Goal: Task Accomplishment & Management: Complete application form

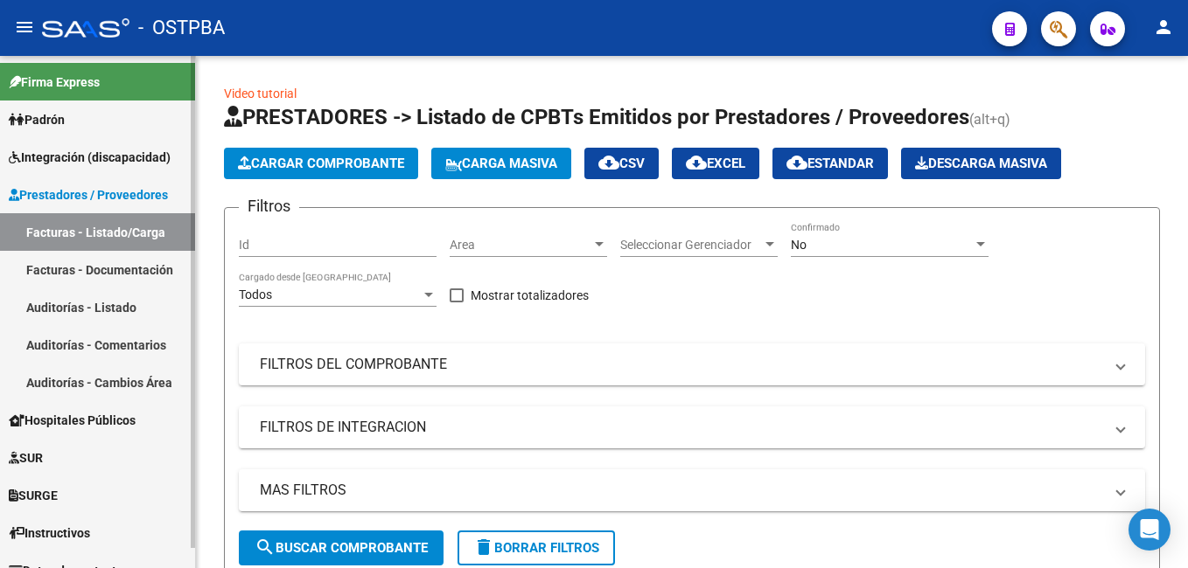
click at [56, 120] on span "Padrón" at bounding box center [37, 119] width 56 height 19
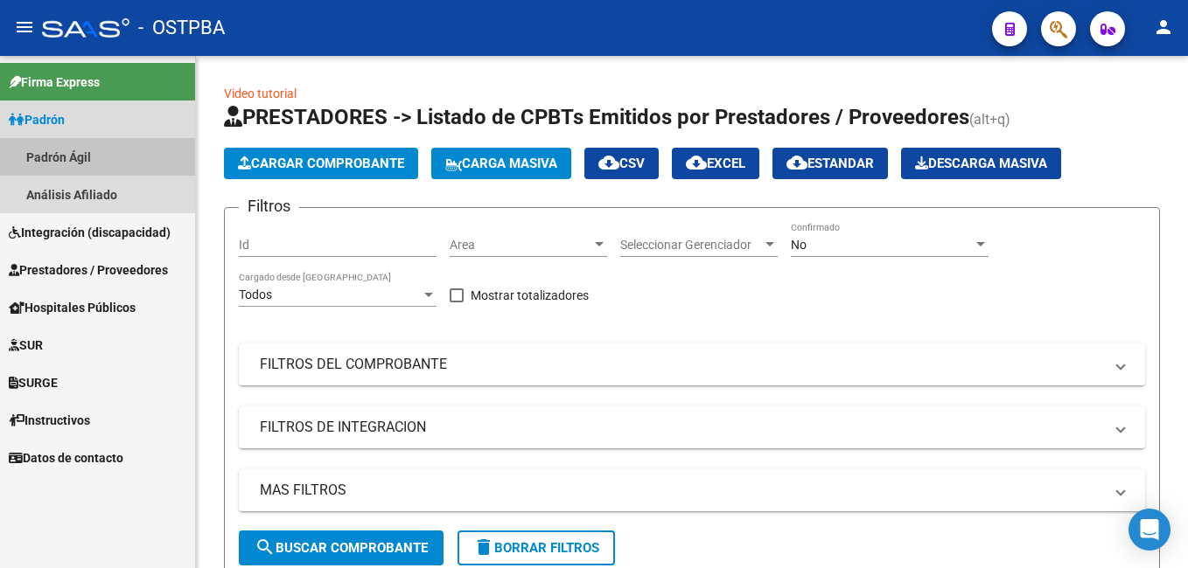
click at [73, 158] on link "Padrón Ágil" at bounding box center [97, 157] width 195 height 38
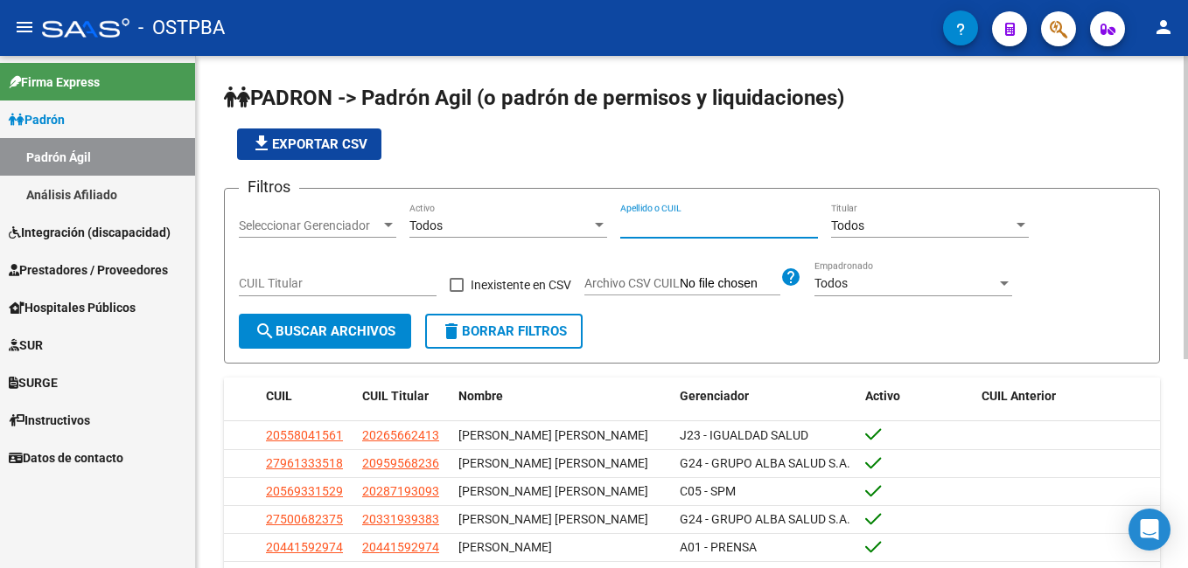
click at [728, 221] on input "Apellido o CUIL" at bounding box center [719, 226] width 198 height 15
click at [391, 225] on div at bounding box center [388, 225] width 9 height 4
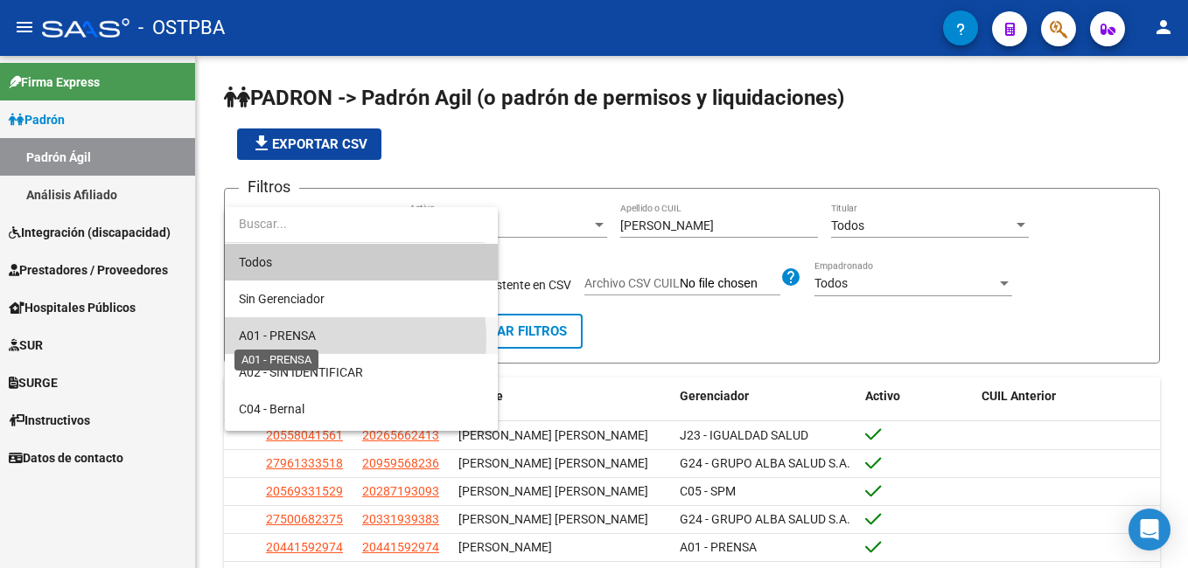
click at [313, 339] on span "A01 - PRENSA" at bounding box center [277, 336] width 77 height 14
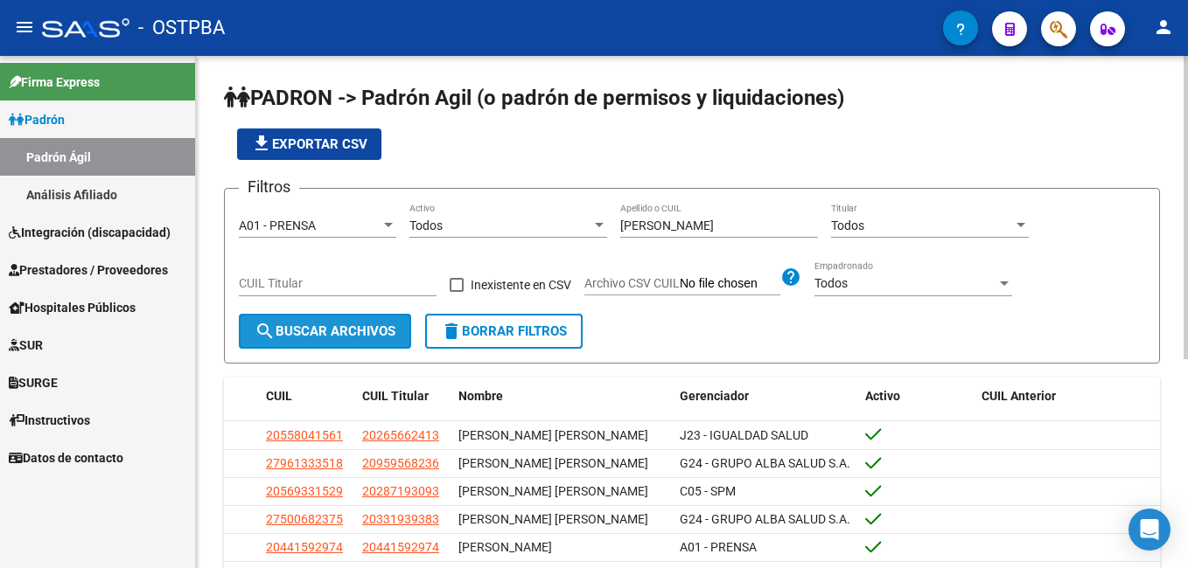
click at [292, 336] on span "search Buscar Archivos" at bounding box center [324, 332] width 141 height 16
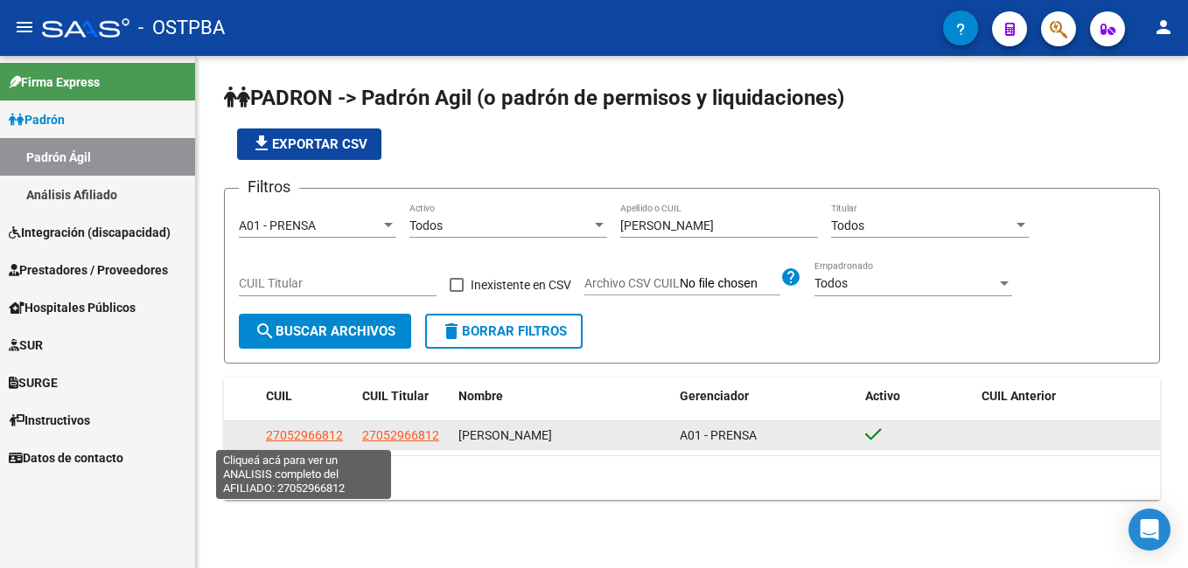
click at [300, 438] on span "27052966812" at bounding box center [304, 436] width 77 height 14
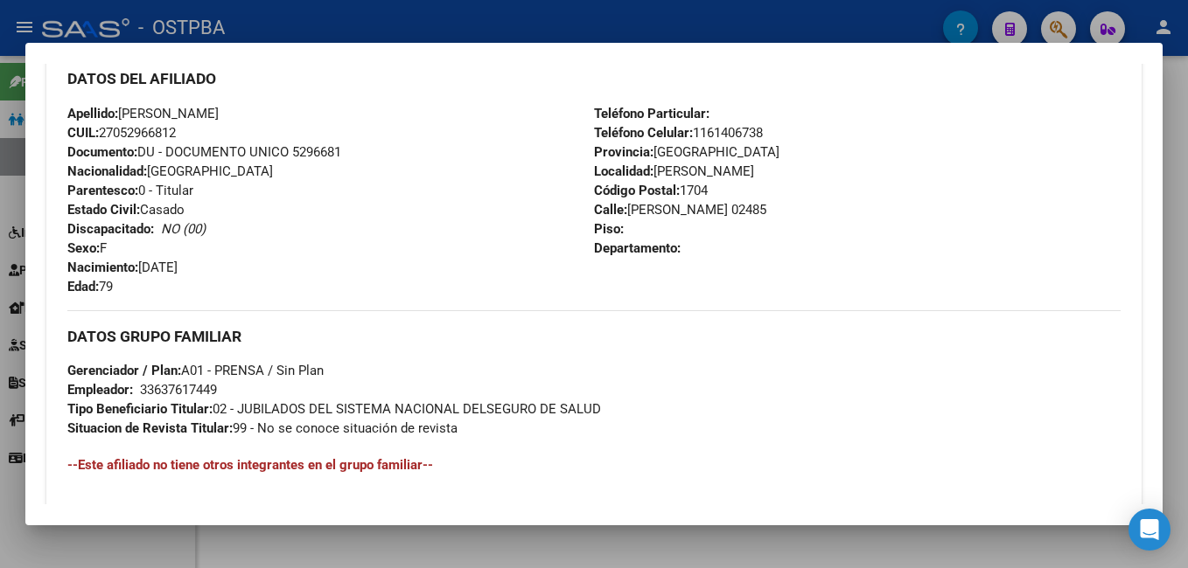
scroll to position [612, 0]
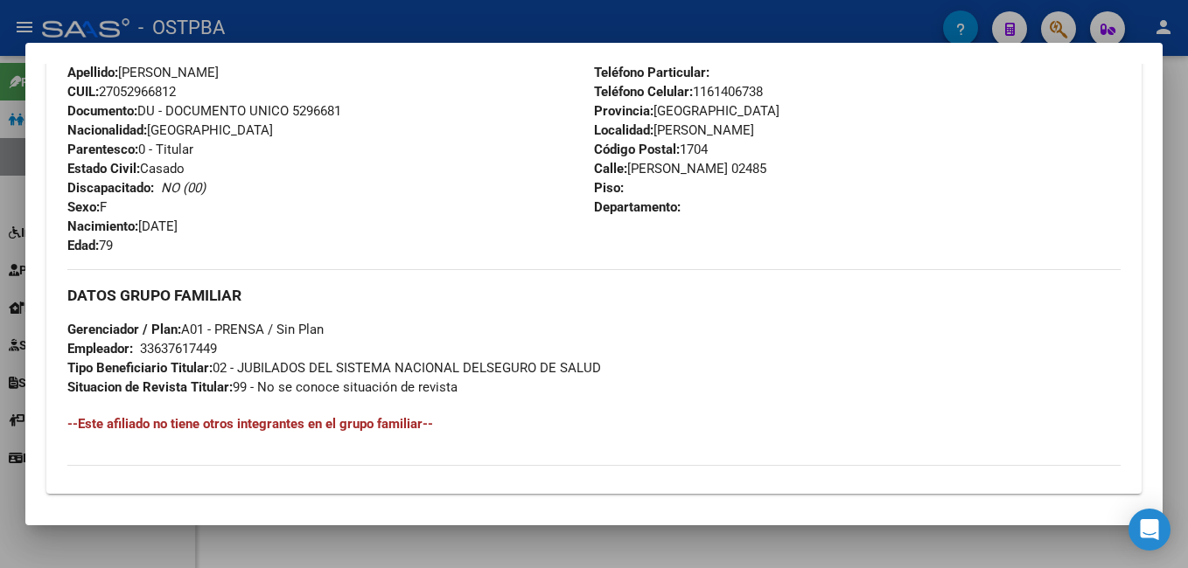
click at [315, 16] on div at bounding box center [594, 284] width 1188 height 568
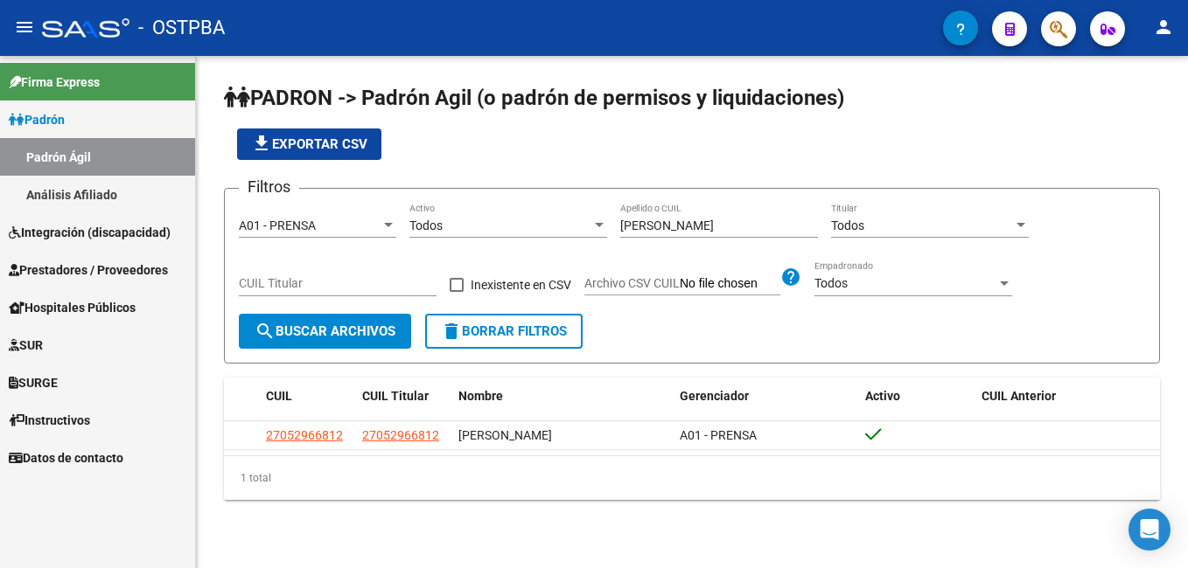
click at [685, 218] on div "[PERSON_NAME] Apellido o CUIL" at bounding box center [719, 220] width 198 height 35
drag, startPoint x: 672, startPoint y: 228, endPoint x: 575, endPoint y: 224, distance: 97.2
click at [577, 229] on div "Filtros A01 - PRENSA Seleccionar Gerenciador Todos Activo [PERSON_NAME] Apellid…" at bounding box center [692, 258] width 906 height 111
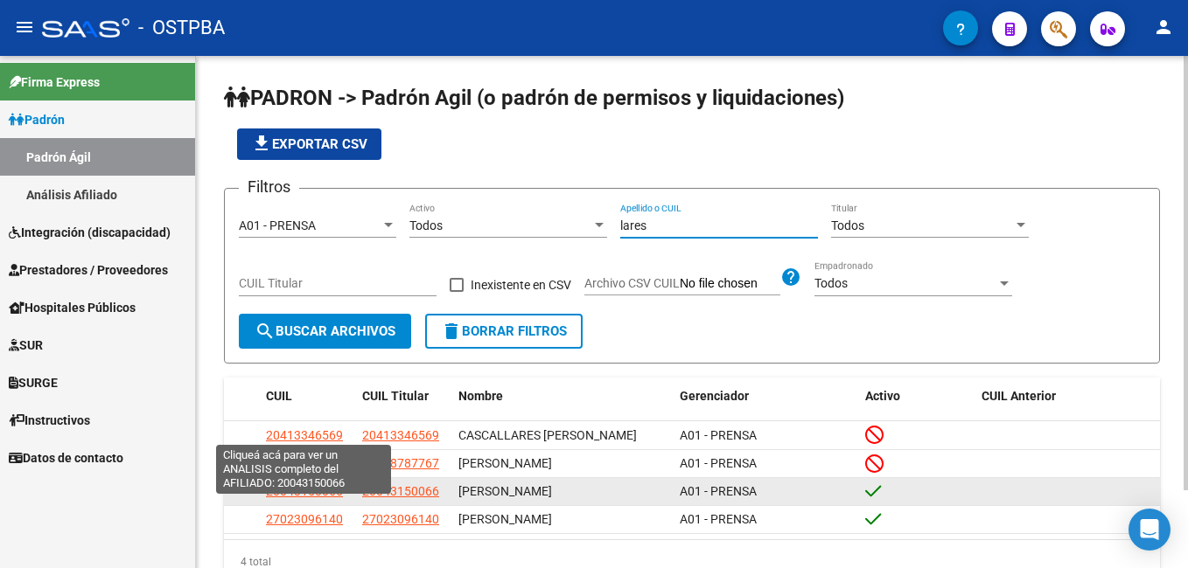
type input "lares"
click at [296, 498] on span "20043150066" at bounding box center [304, 491] width 77 height 14
type textarea "20043150066"
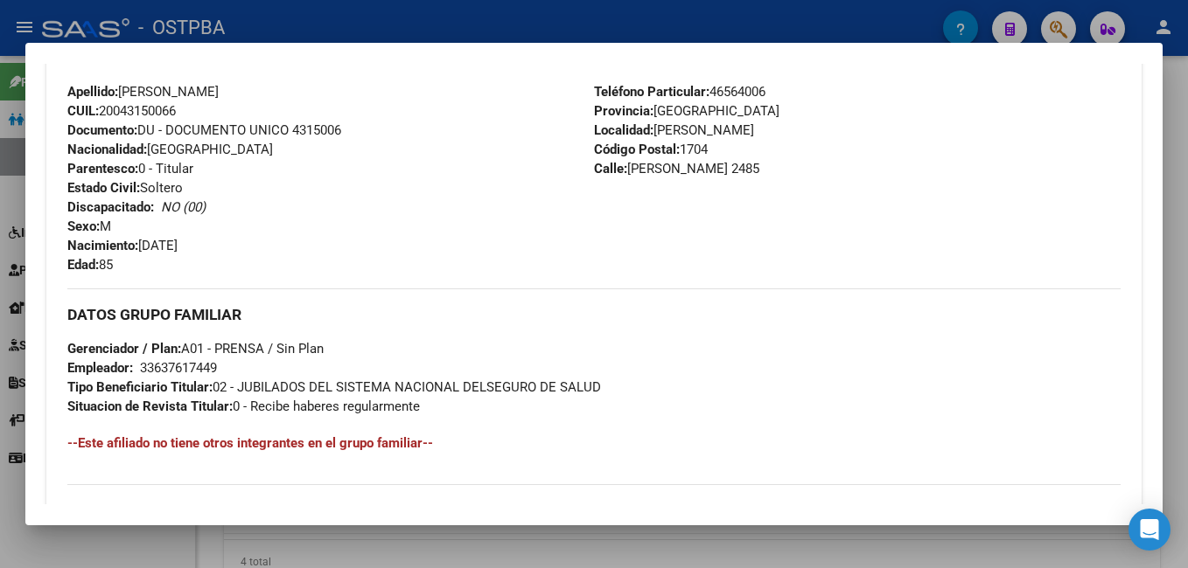
click at [538, 15] on div at bounding box center [594, 284] width 1188 height 568
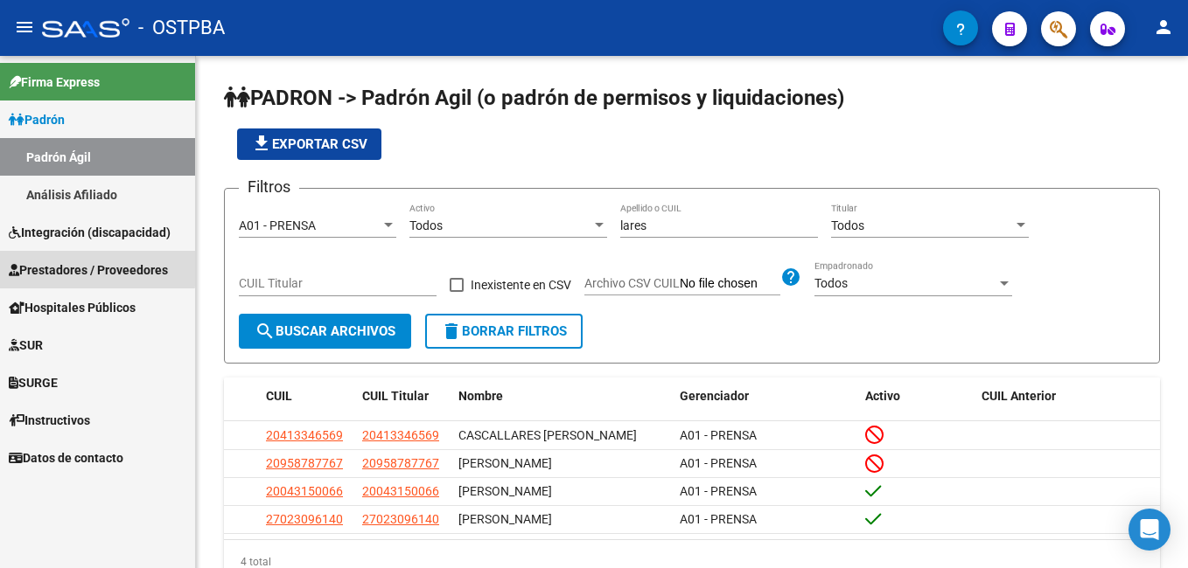
click at [59, 266] on span "Prestadores / Proveedores" at bounding box center [88, 270] width 159 height 19
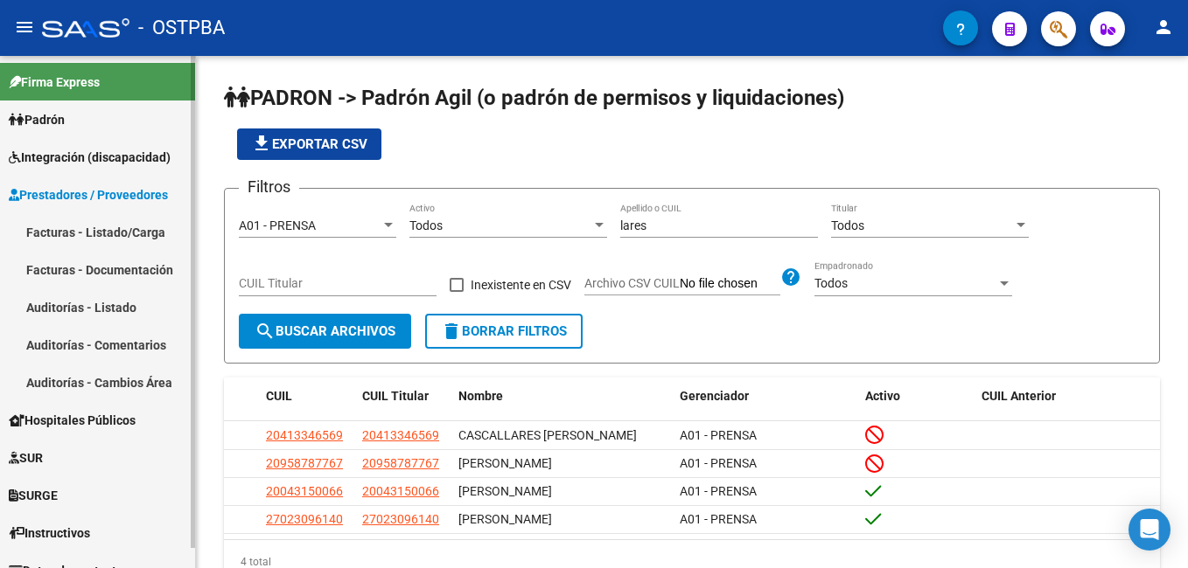
click at [54, 231] on link "Facturas - Listado/Carga" at bounding box center [97, 232] width 195 height 38
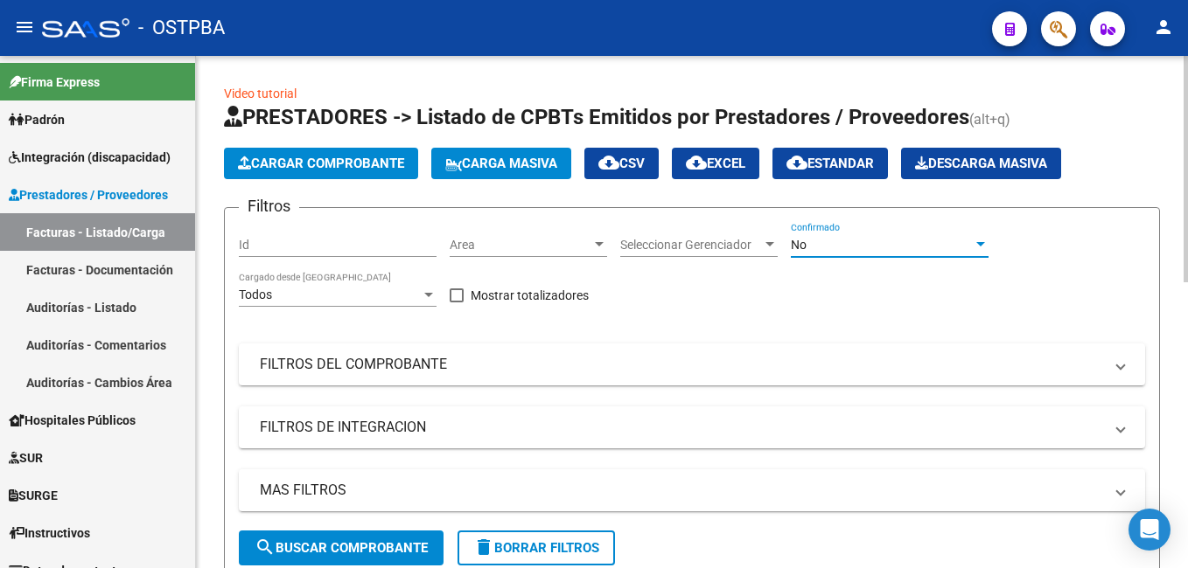
click at [981, 247] on div at bounding box center [980, 244] width 9 height 4
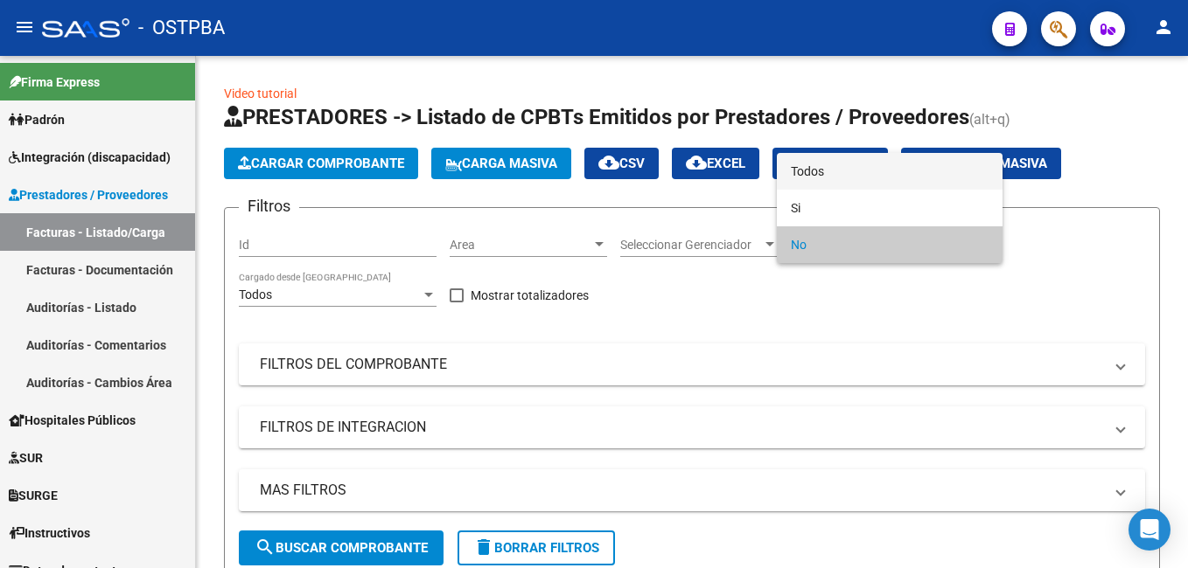
click at [831, 176] on span "Todos" at bounding box center [890, 171] width 198 height 37
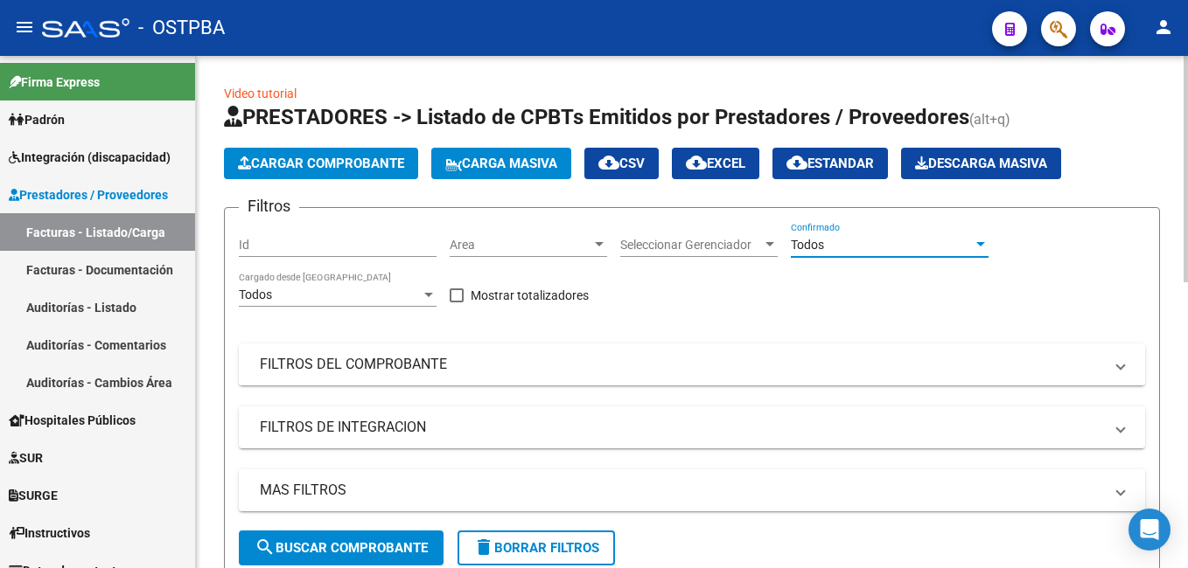
click at [1118, 372] on span at bounding box center [1120, 364] width 7 height 19
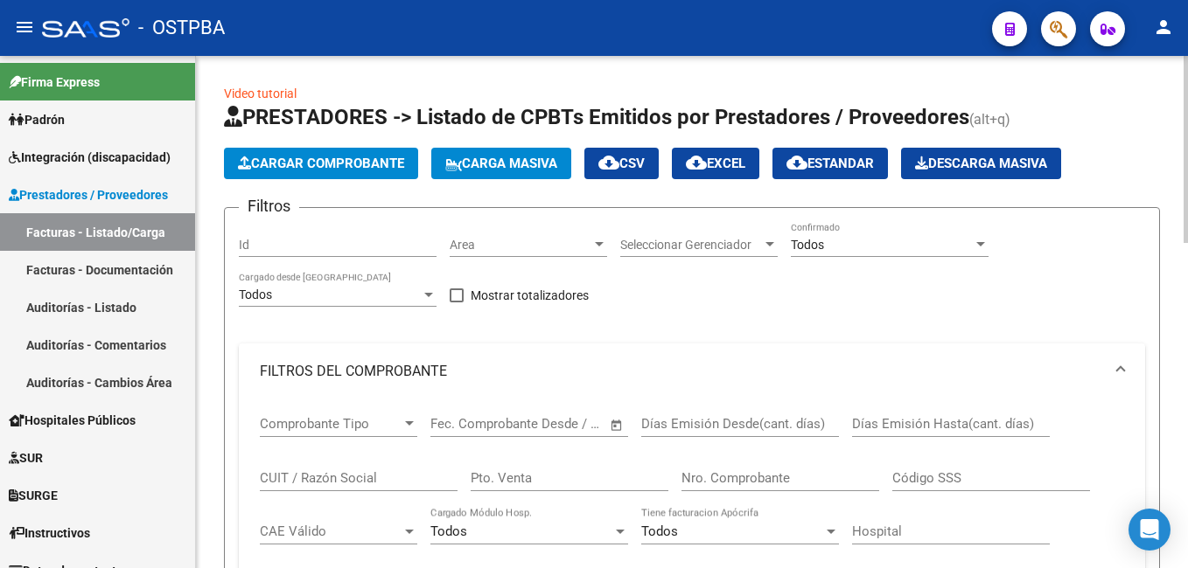
click at [787, 476] on input "Nro. Comprobante" at bounding box center [780, 478] width 198 height 16
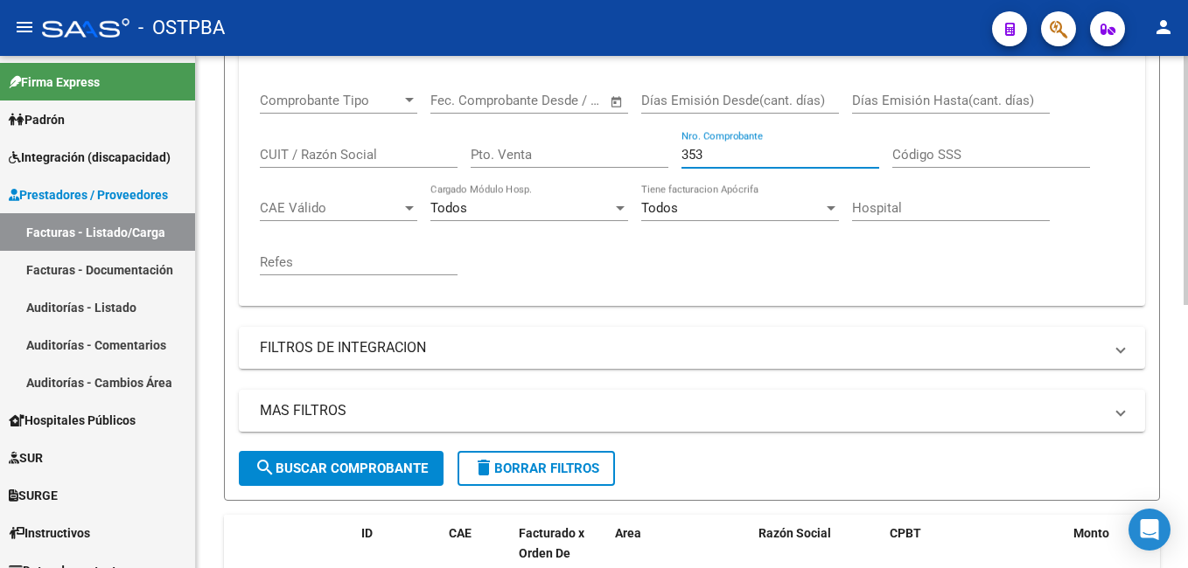
scroll to position [437, 0]
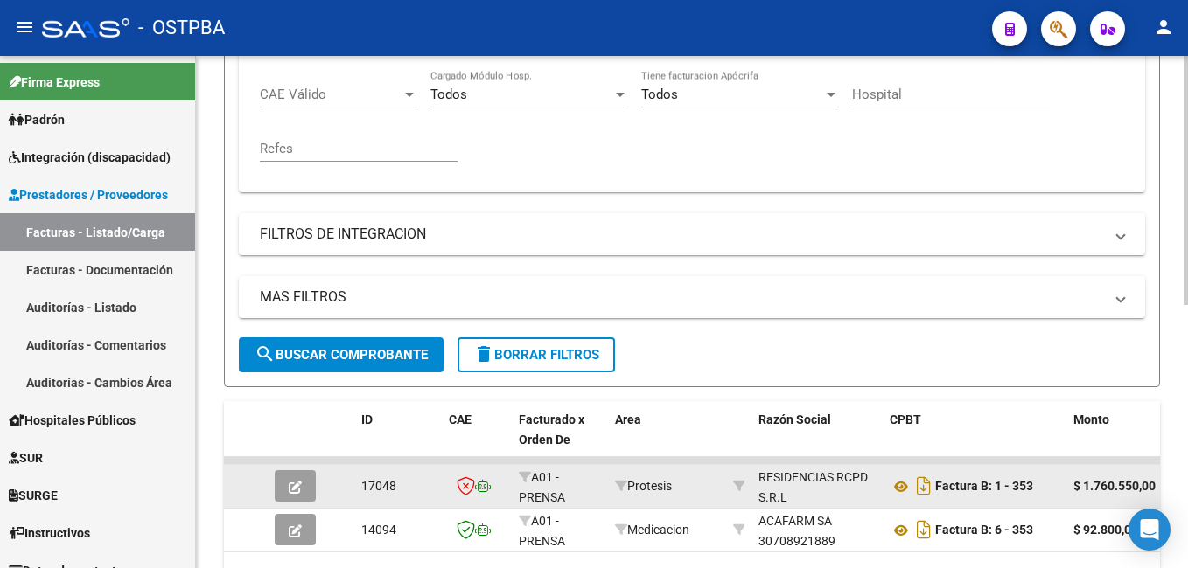
type input "353"
click at [302, 485] on button "button" at bounding box center [295, 485] width 41 height 31
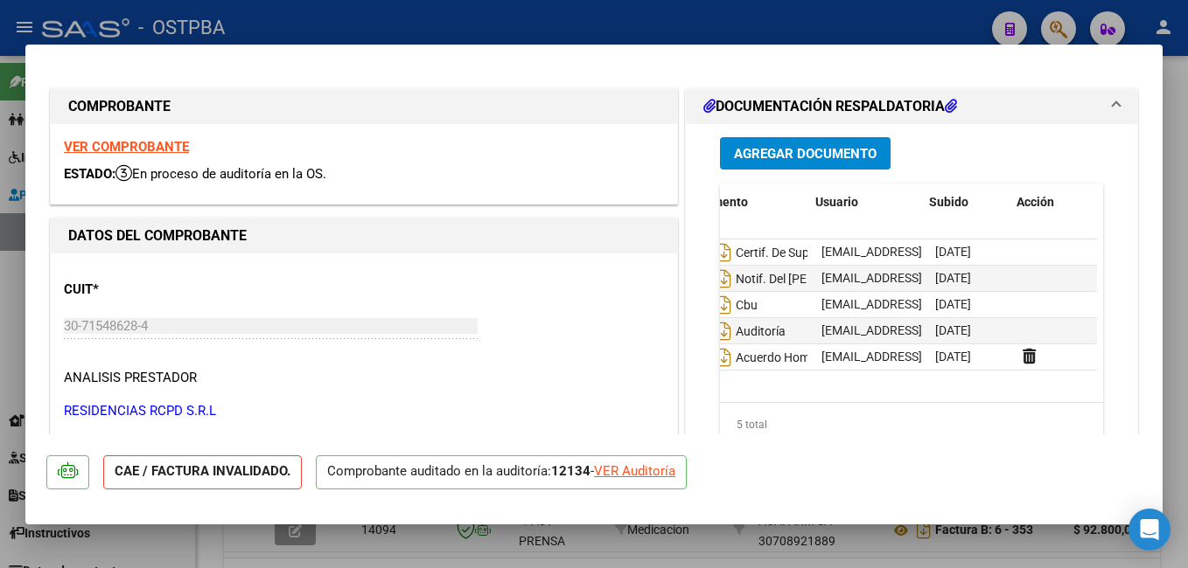
scroll to position [0, 87]
click at [1014, 324] on datatable-body-cell at bounding box center [1052, 330] width 87 height 25
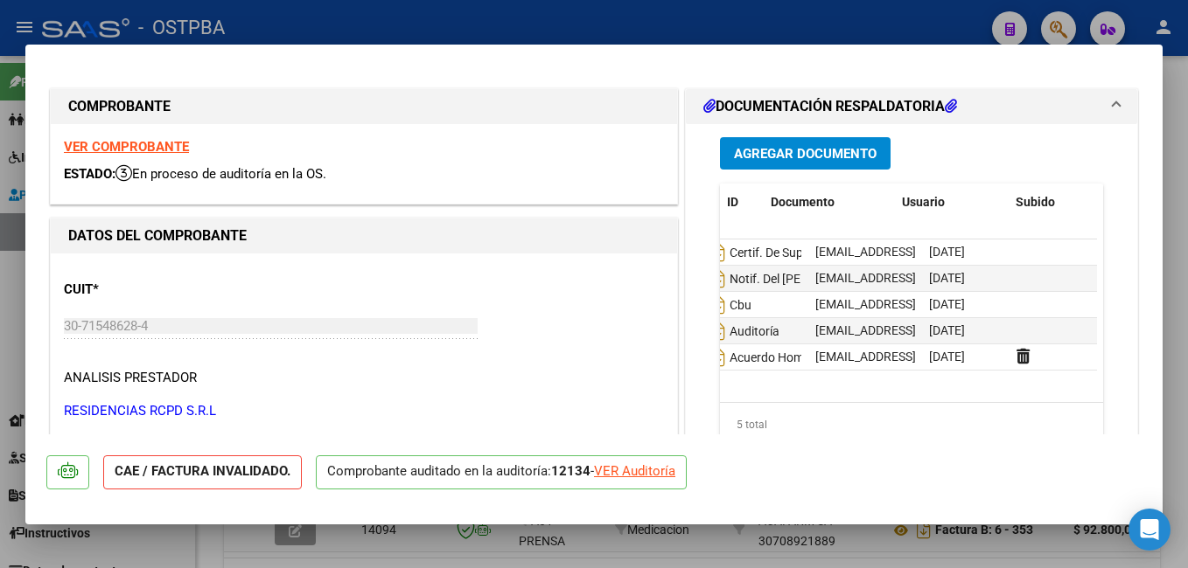
scroll to position [0, 0]
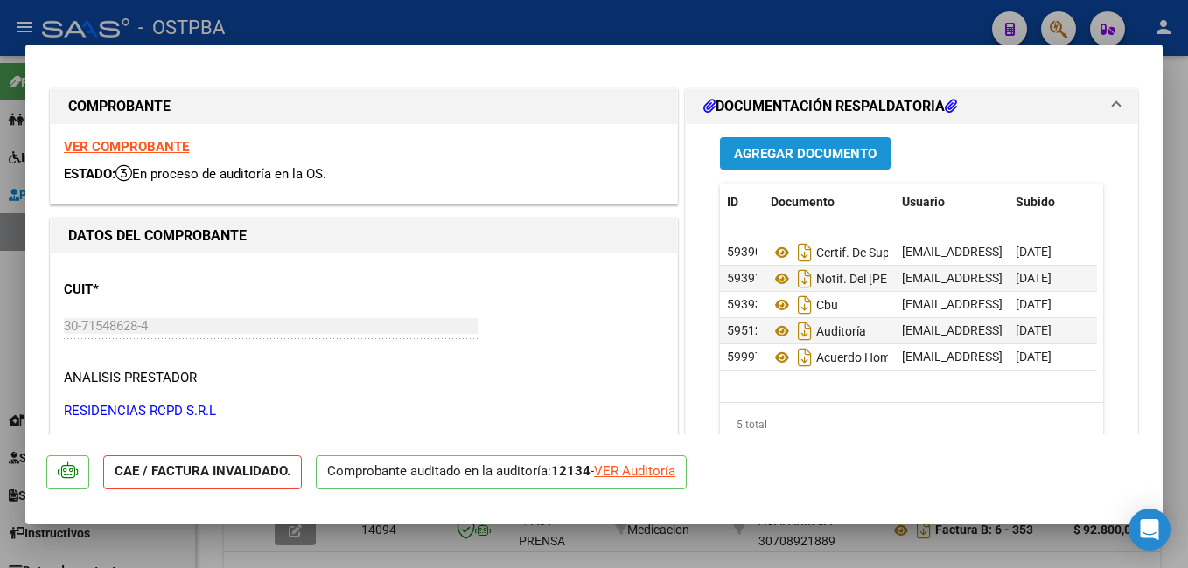
click at [777, 154] on span "Agregar Documento" at bounding box center [805, 154] width 143 height 16
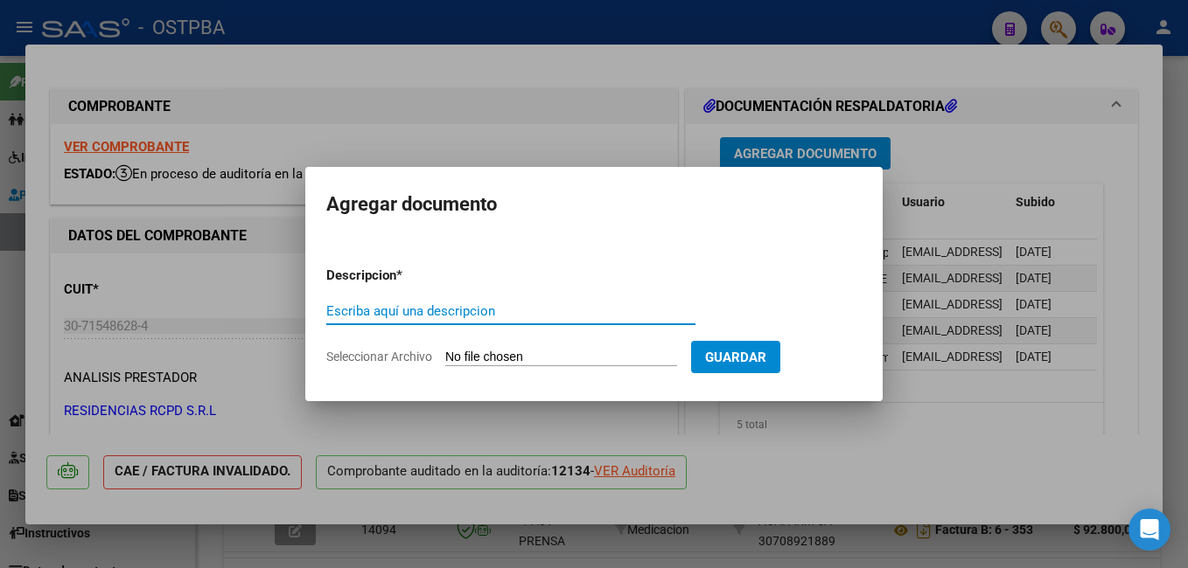
click at [401, 360] on span "Seleccionar Archivo" at bounding box center [379, 357] width 106 height 14
click at [445, 360] on input "Seleccionar Archivo" at bounding box center [561, 358] width 232 height 17
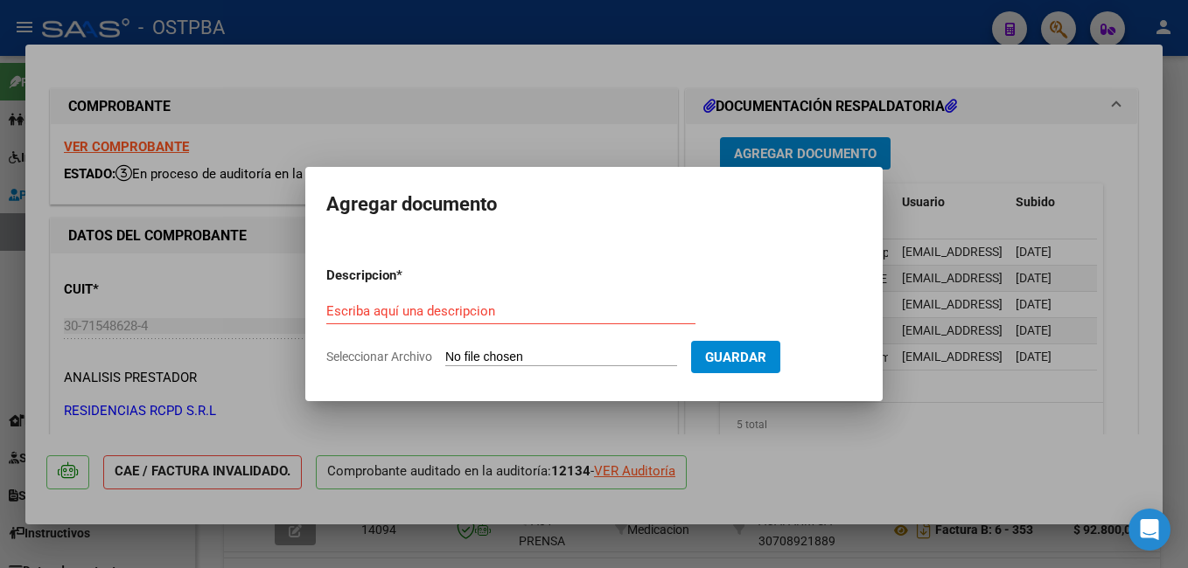
type input "C:\fakepath\Auditoría_20250813_0001.pdf"
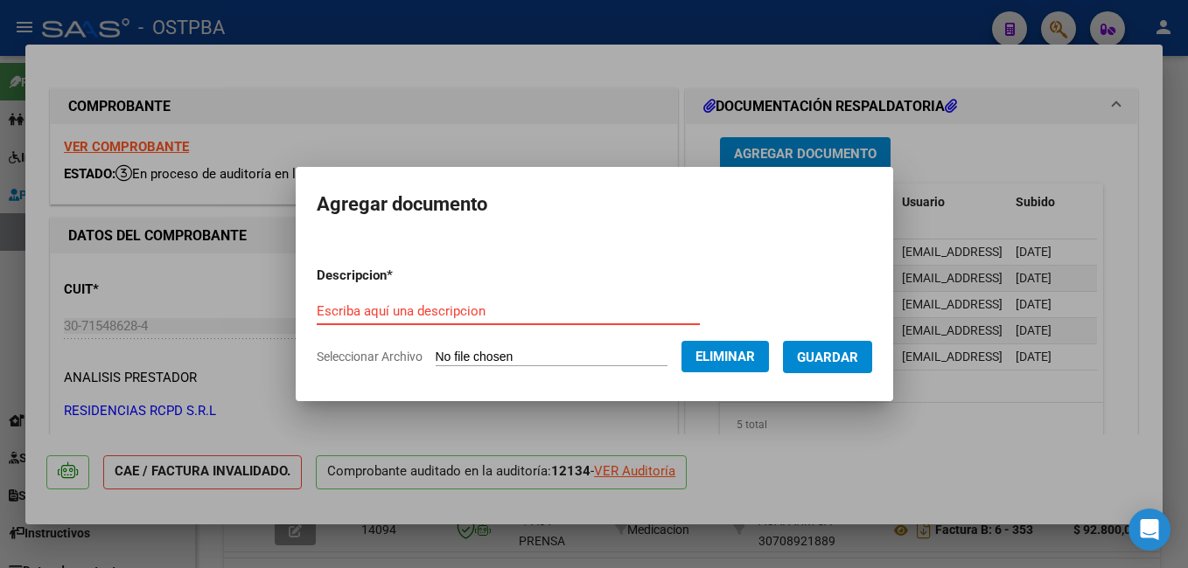
click at [494, 313] on input "Escriba aquí una descripcion" at bounding box center [508, 311] width 383 height 16
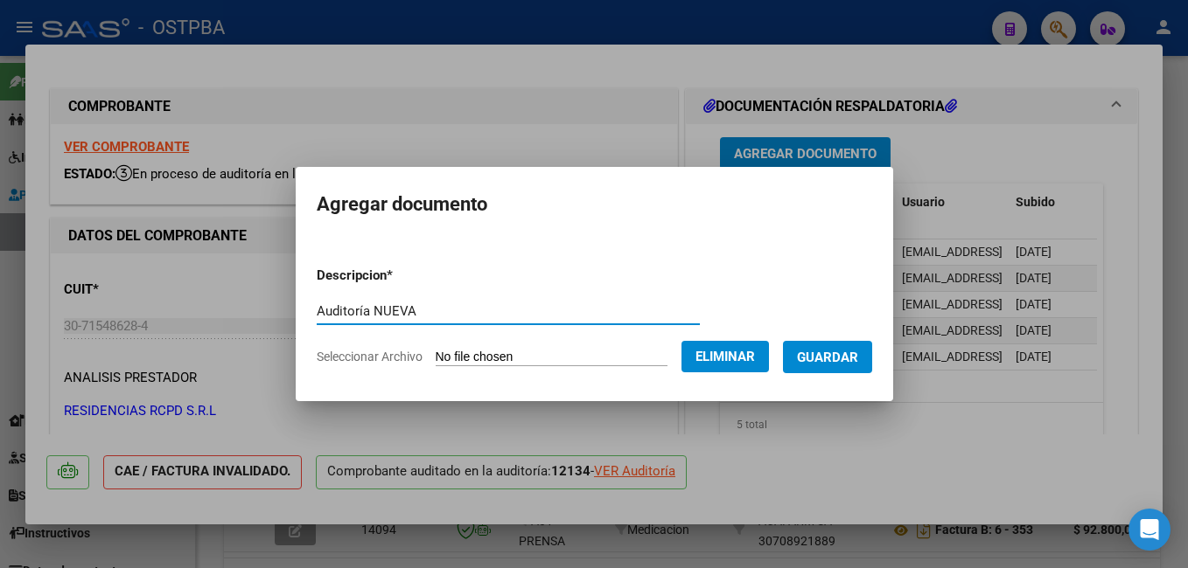
type input "Auditoría NUEVA"
click at [858, 359] on span "Guardar" at bounding box center [827, 358] width 61 height 16
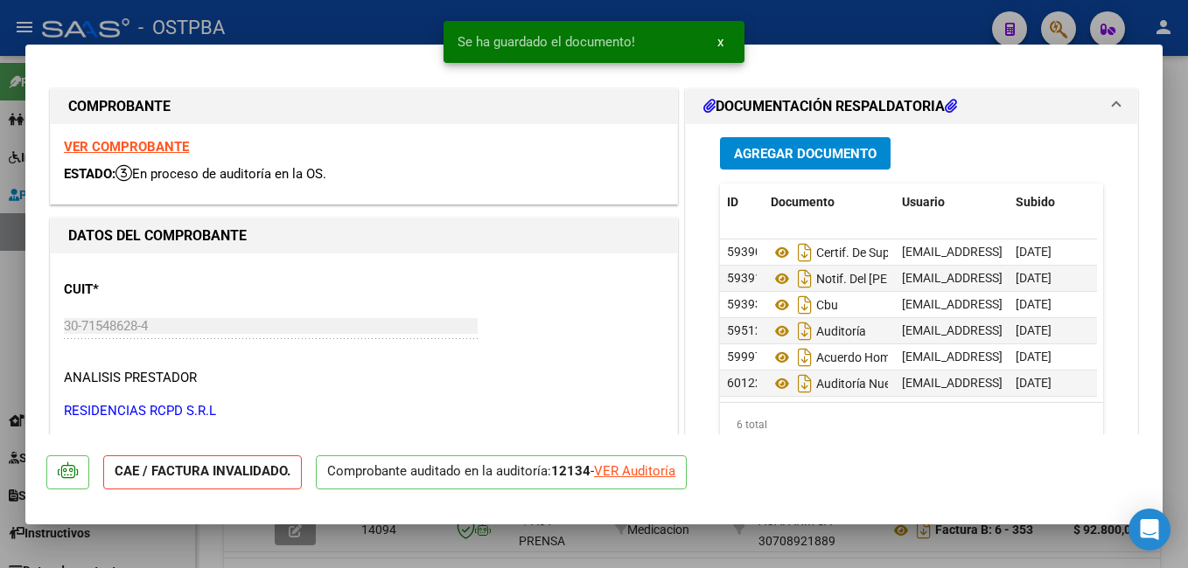
click at [380, 17] on div at bounding box center [594, 284] width 1188 height 568
type input "$ 0,00"
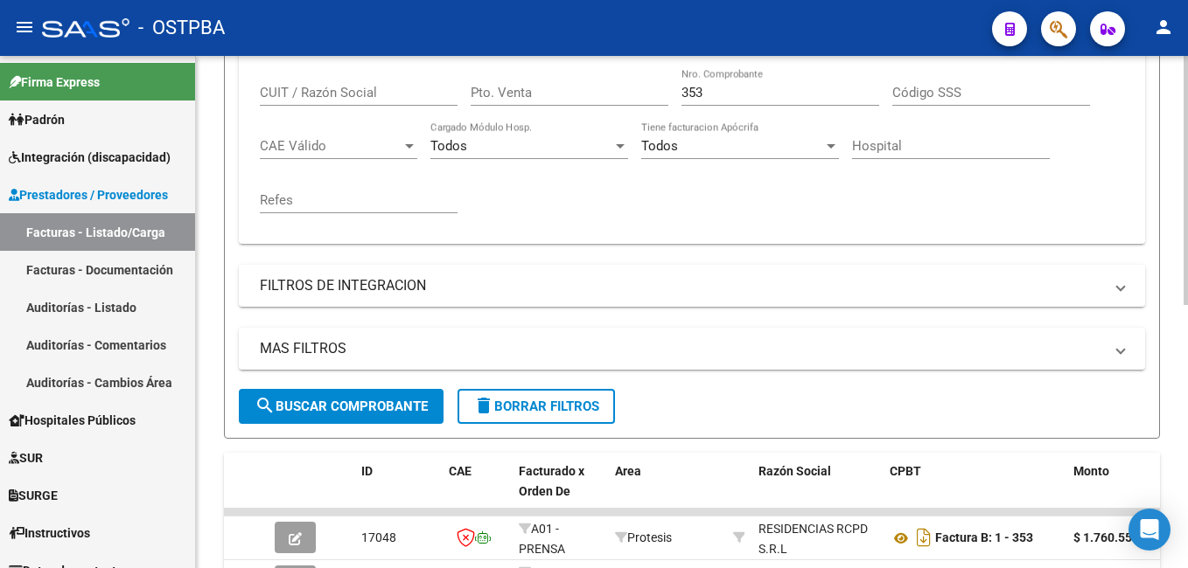
scroll to position [350, 0]
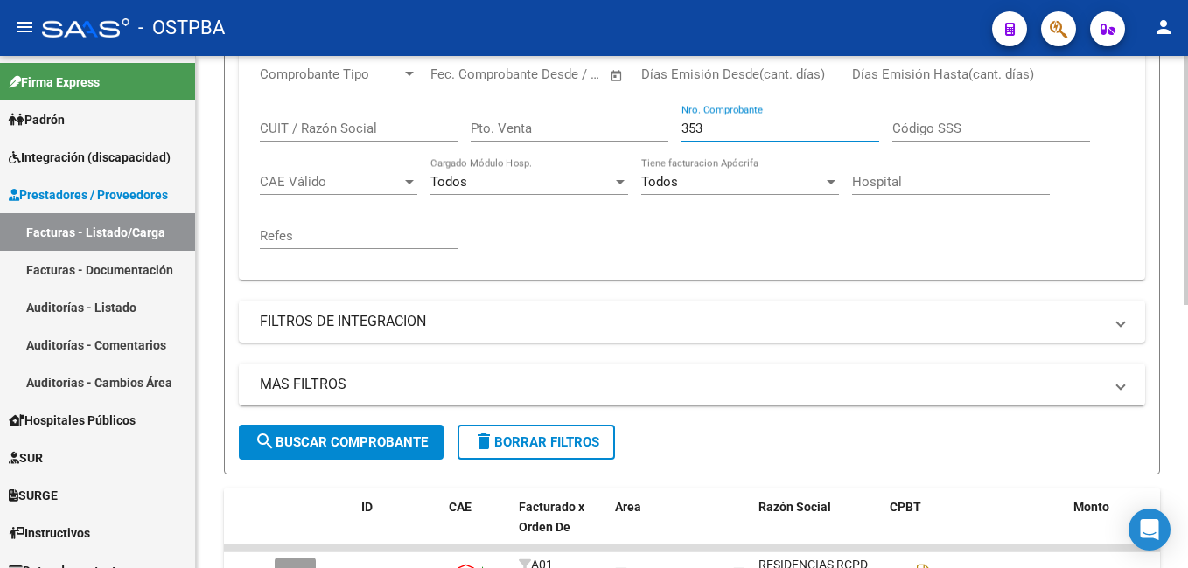
drag, startPoint x: 713, startPoint y: 127, endPoint x: 645, endPoint y: 128, distance: 68.2
click at [645, 128] on div "Comprobante Tipo Comprobante Tipo Start date – End date Fec. Comprobante Desde …" at bounding box center [692, 158] width 864 height 216
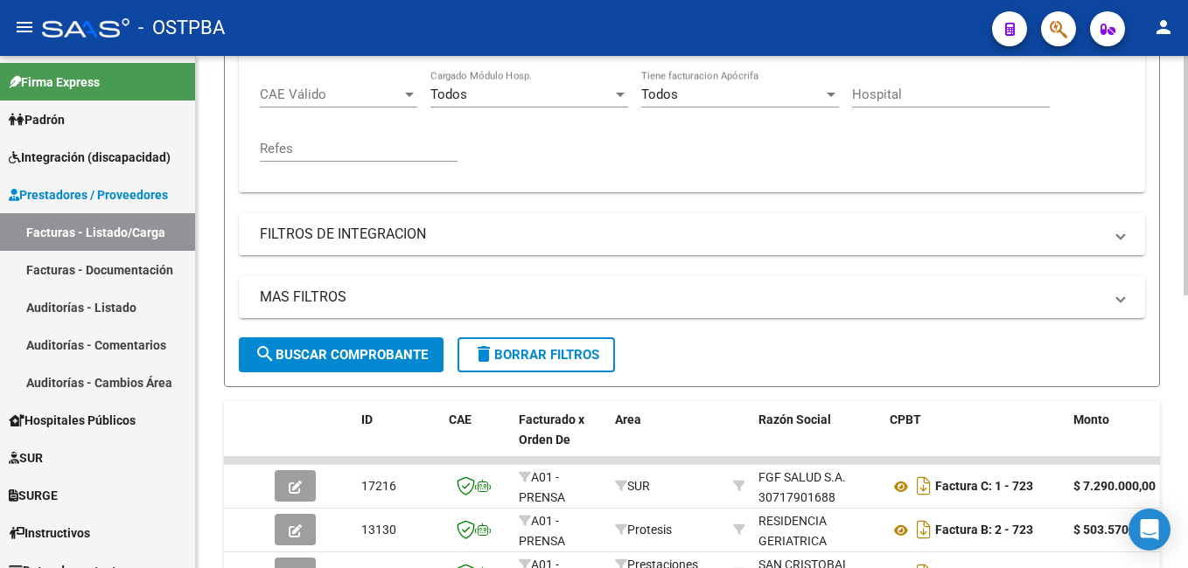
scroll to position [525, 0]
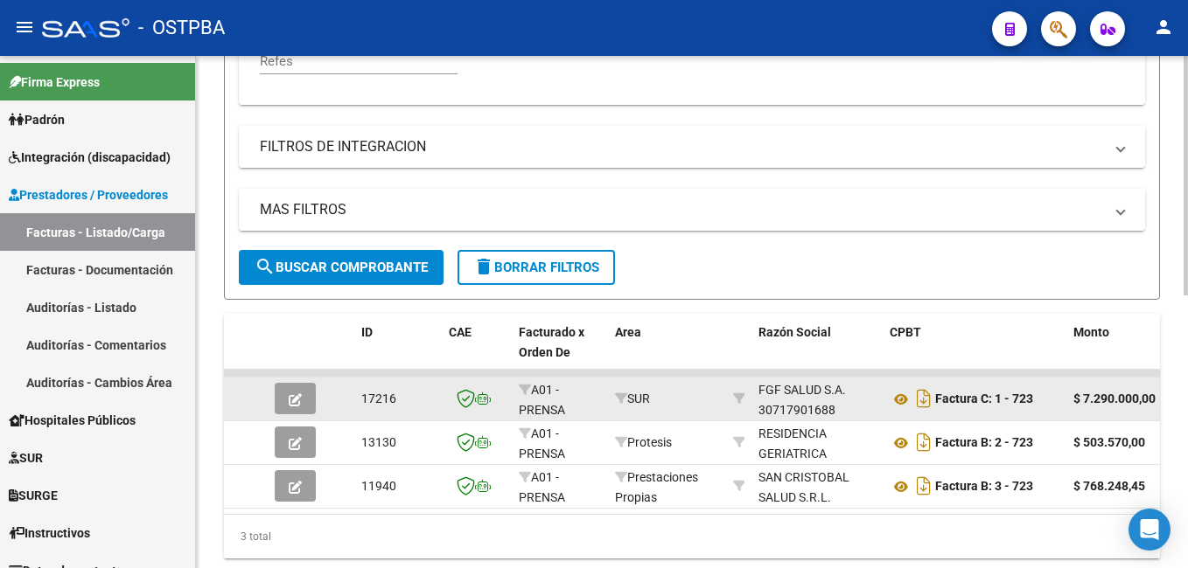
type input "723"
click at [305, 394] on button "button" at bounding box center [295, 398] width 41 height 31
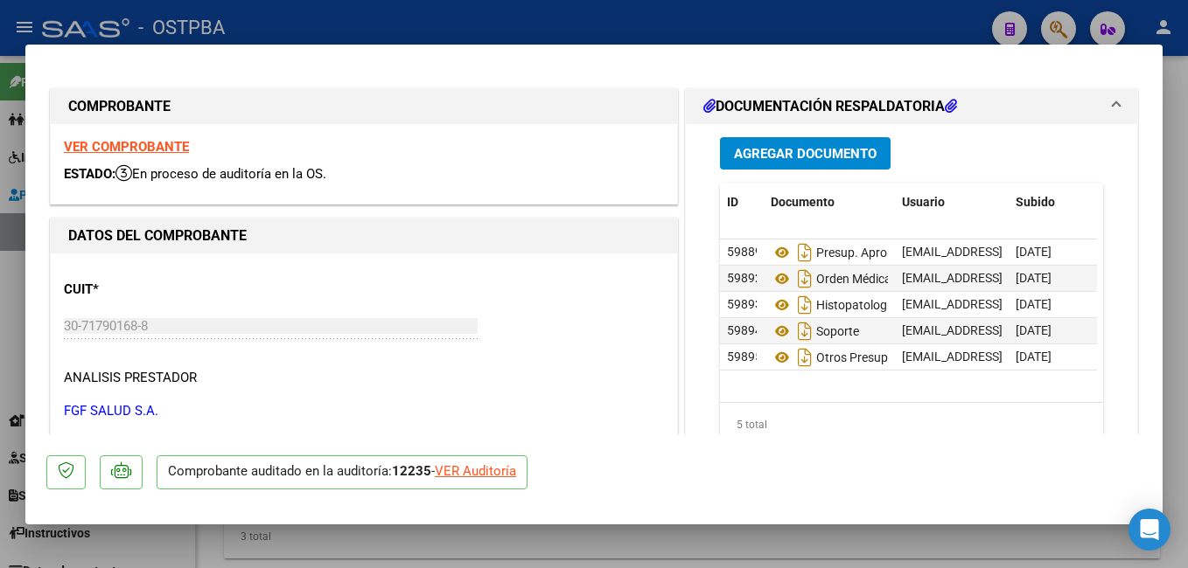
click at [822, 156] on span "Agregar Documento" at bounding box center [805, 154] width 143 height 16
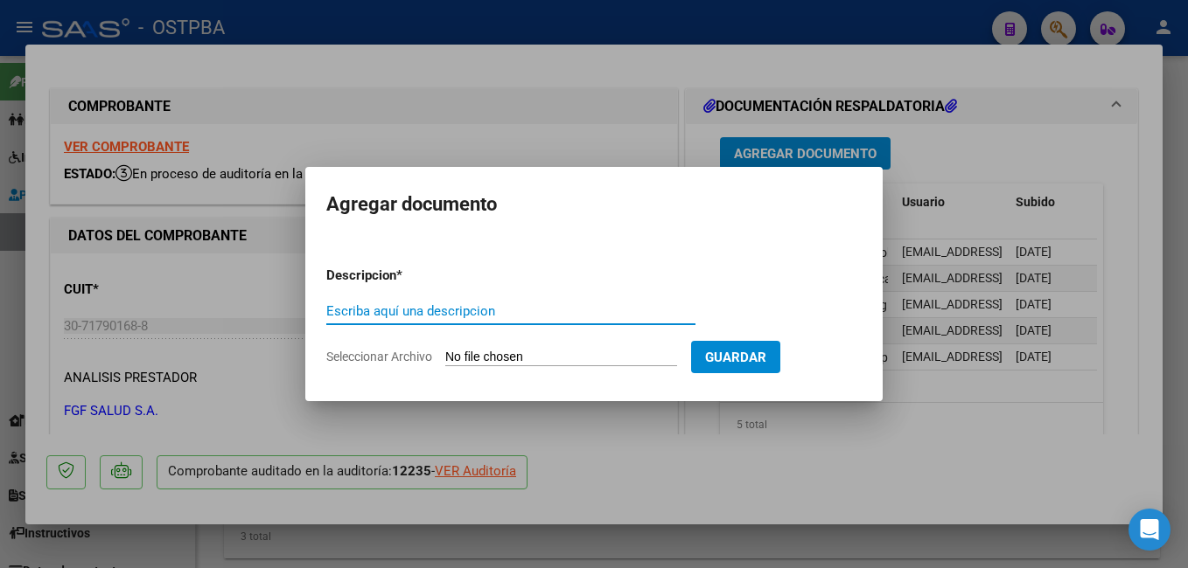
click at [397, 355] on span "Seleccionar Archivo" at bounding box center [379, 357] width 106 height 14
click at [445, 355] on input "Seleccionar Archivo" at bounding box center [561, 358] width 232 height 17
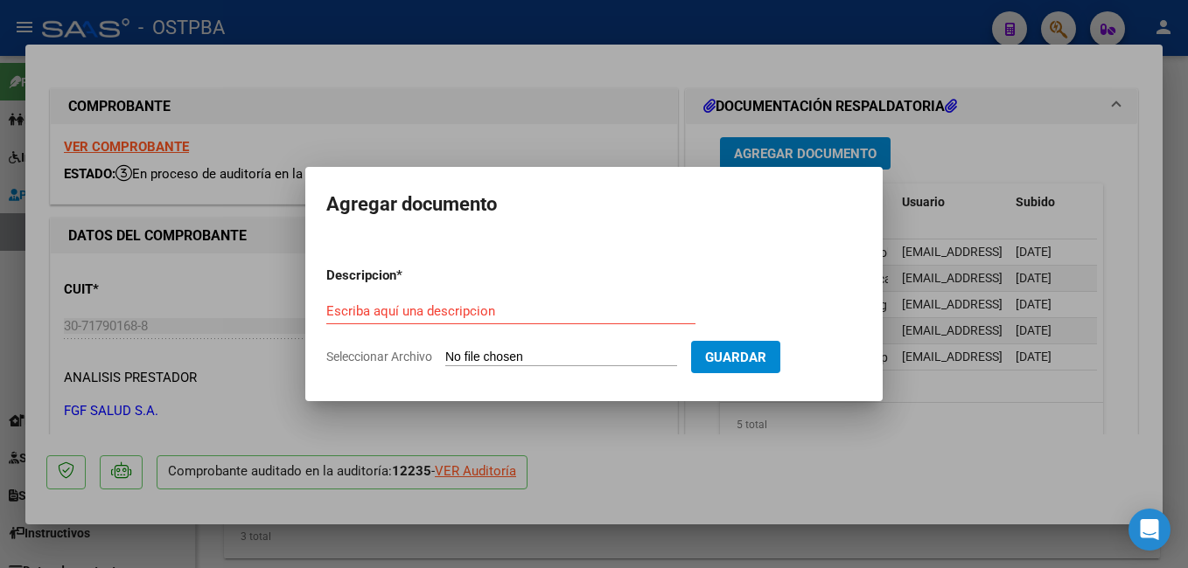
type input "C:\fakepath\Auditoría_20250813_0001.pdf"
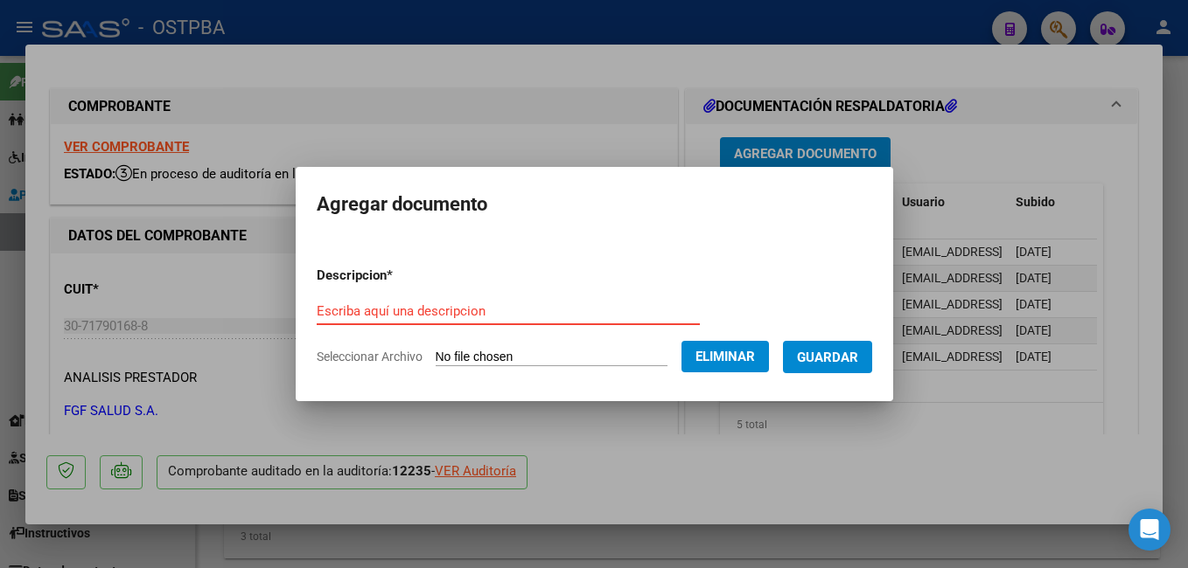
click at [482, 314] on input "Escriba aquí una descripcion" at bounding box center [508, 311] width 383 height 16
type input "Auditoría"
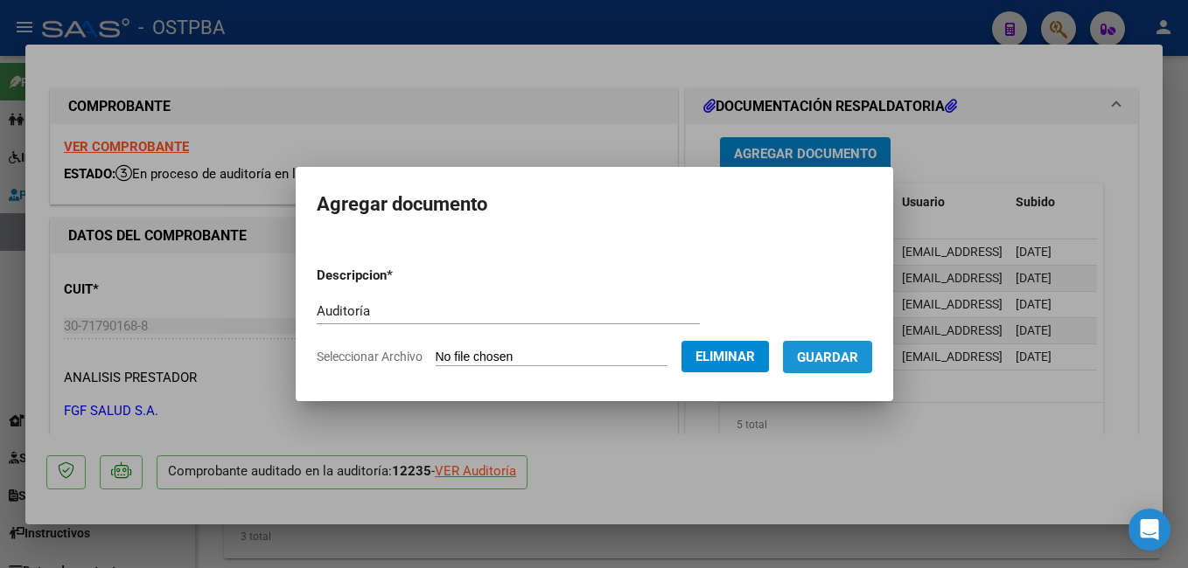
click at [858, 356] on span "Guardar" at bounding box center [827, 358] width 61 height 16
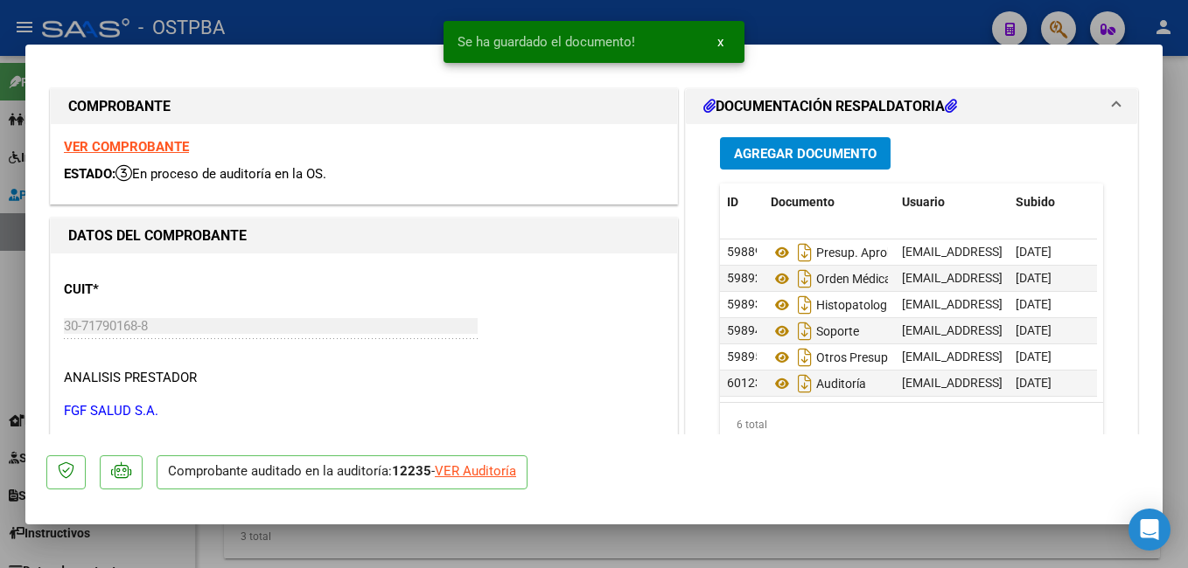
click at [341, 22] on div at bounding box center [594, 284] width 1188 height 568
type input "$ 0,00"
